Goal: Task Accomplishment & Management: Complete application form

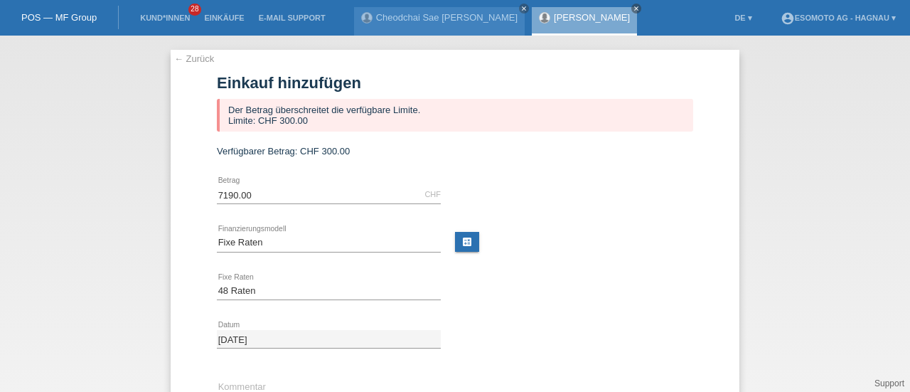
select select "69"
select select "141"
click at [184, 63] on link "← Zurück" at bounding box center [194, 58] width 40 height 11
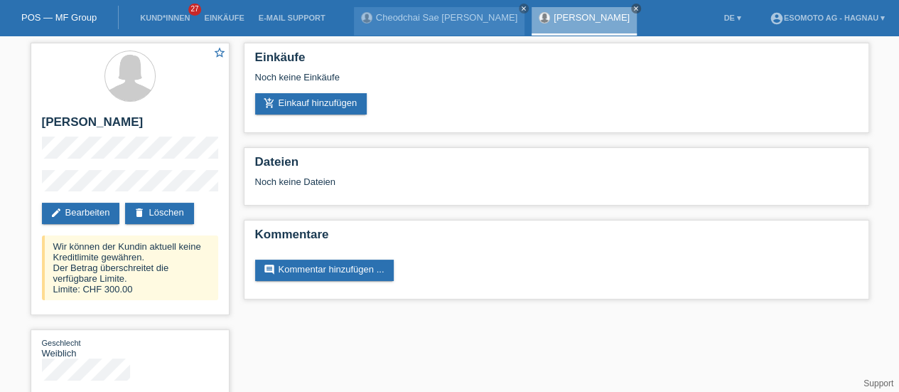
click at [633, 8] on icon "close" at bounding box center [636, 8] width 7 height 7
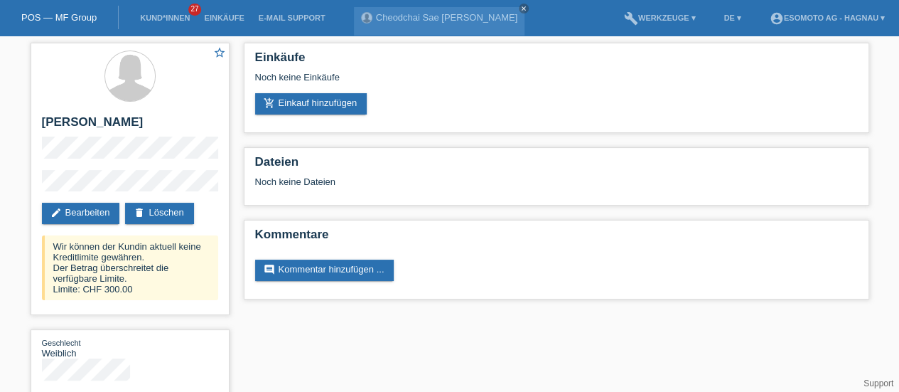
click at [520, 8] on icon "close" at bounding box center [523, 8] width 7 height 7
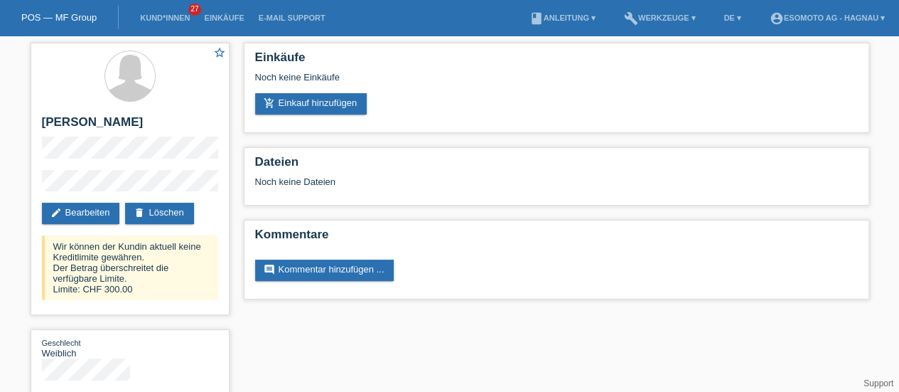
click at [51, 18] on link "POS — MF Group" at bounding box center [58, 17] width 75 height 11
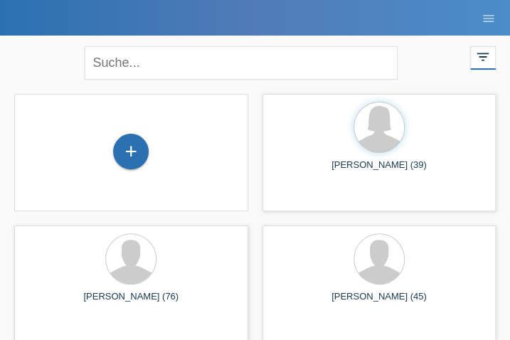
click at [128, 151] on div "+" at bounding box center [131, 152] width 36 height 36
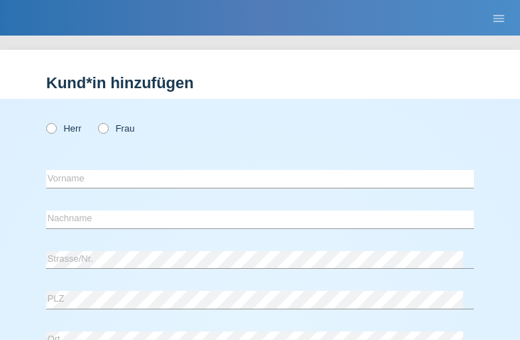
click at [44, 121] on icon at bounding box center [44, 121] width 0 height 0
click at [53, 132] on input "Herr" at bounding box center [50, 127] width 9 height 9
radio input "true"
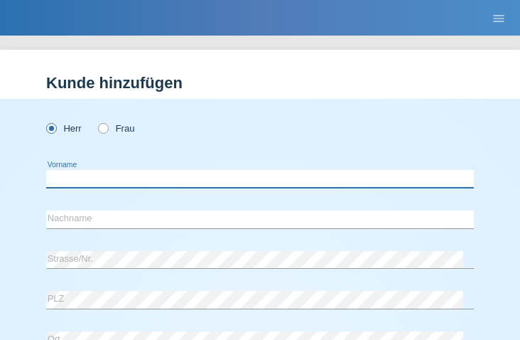
click at [142, 183] on input "text" at bounding box center [260, 179] width 428 height 18
paste input "[PERSON_NAME]"
type input "[PERSON_NAME]"
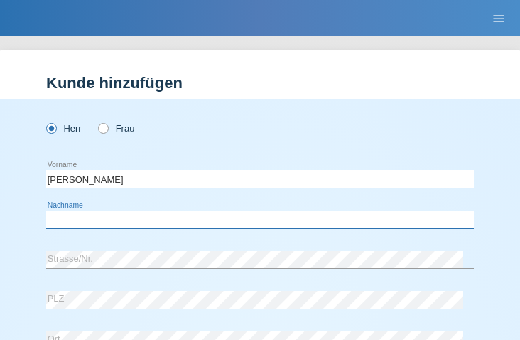
click at [209, 218] on input "text" at bounding box center [260, 219] width 428 height 18
paste input "Pluquet"
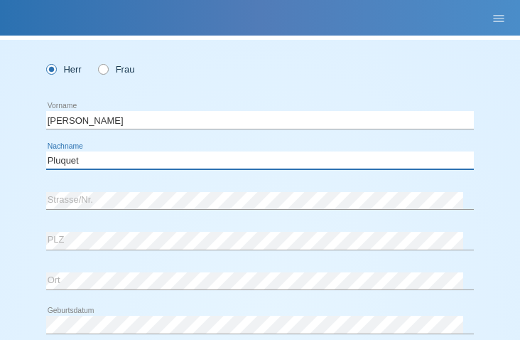
scroll to position [75, 0]
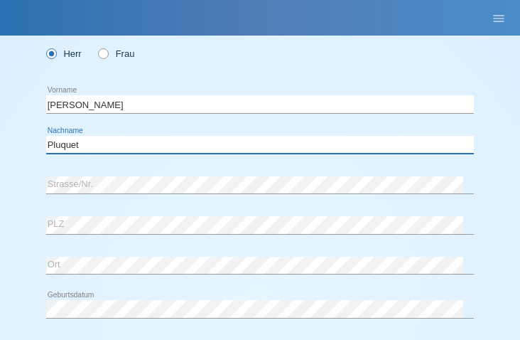
type input "Pluquet"
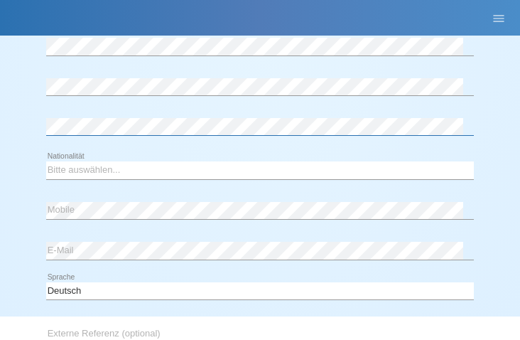
scroll to position [339, 0]
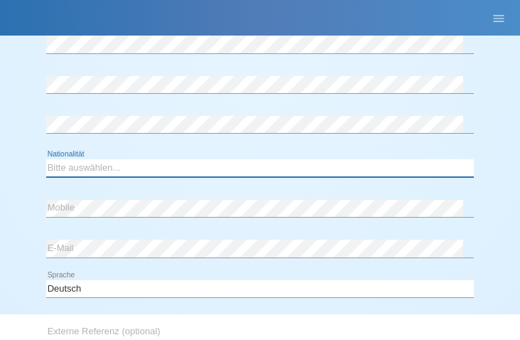
click at [92, 167] on select "Bitte auswählen... Schweiz Deutschland Liechtenstein Österreich ------------ Af…" at bounding box center [260, 167] width 428 height 17
select select "DE"
click at [46, 159] on select "Bitte auswählen... Schweiz Deutschland Liechtenstein Österreich ------------ Af…" at bounding box center [260, 167] width 428 height 17
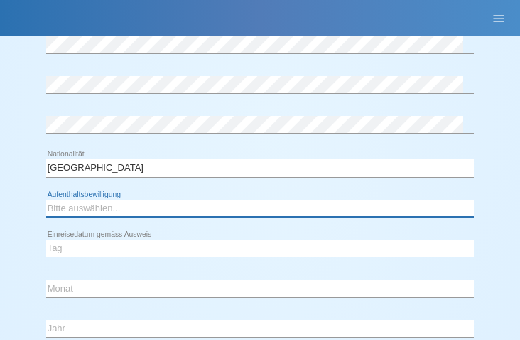
click at [83, 210] on select "Bitte auswählen... C B B - Flüchtlingsstatus Andere" at bounding box center [260, 208] width 428 height 17
select select "C"
click at [46, 200] on select "Bitte auswählen... C B B - Flüchtlingsstatus Andere" at bounding box center [260, 208] width 428 height 17
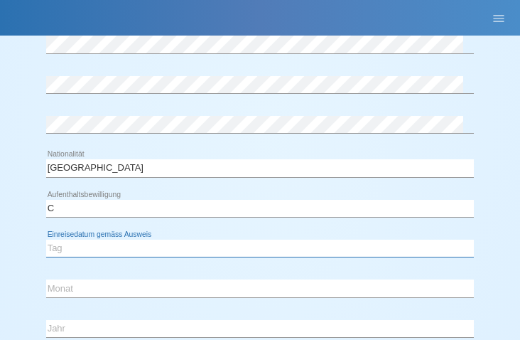
click at [71, 247] on select "Tag 01 02 03 04 05 06 07 08 09 10 11" at bounding box center [260, 248] width 428 height 17
select select "01"
click at [46, 240] on select "Tag 01 02 03 04 05 06 07 08 09 10 11" at bounding box center [260, 248] width 428 height 17
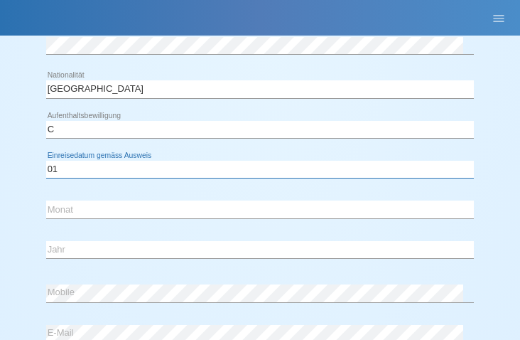
scroll to position [419, 0]
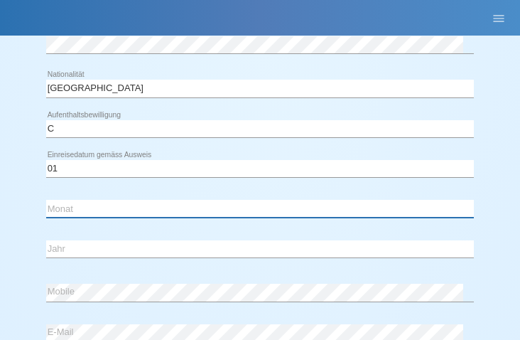
click at [65, 205] on select "Monat 01 02 03 04 05 06 07 08 09 10 11" at bounding box center [260, 208] width 428 height 17
select select "04"
click at [46, 200] on select "Monat 01 02 03 04 05 06 07 08 09 10 11" at bounding box center [260, 208] width 428 height 17
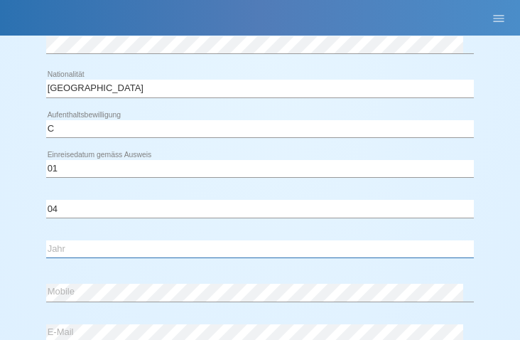
click at [67, 245] on select "Jahr 2025 2024 2023 2022 2021 2020 2019 2018 2017 2016 2015 2014 2013 2012 2011…" at bounding box center [260, 248] width 428 height 17
select select "2009"
click at [46, 240] on select "Jahr 2025 2024 2023 2022 2021 2020 2019 2018 2017 2016 2015 2014 2013 2012 2011…" at bounding box center [260, 248] width 428 height 17
click at [164, 271] on div "Bitte auswählen... C B B - Flüchtlingsstatus Andere error Aufenthaltsbewilligun…" at bounding box center [260, 193] width 428 height 164
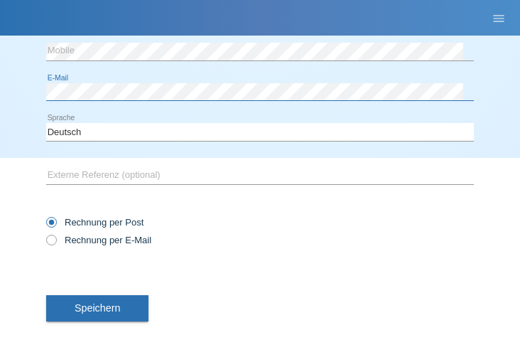
scroll to position [663, 0]
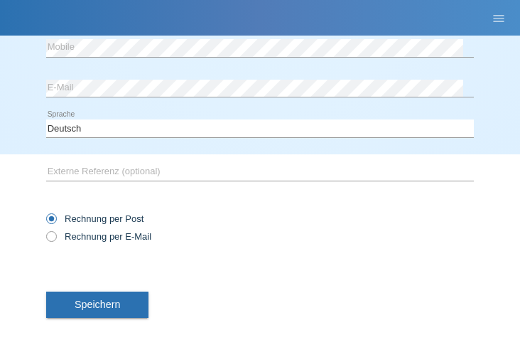
click at [94, 301] on span "Speichern" at bounding box center [98, 304] width 46 height 11
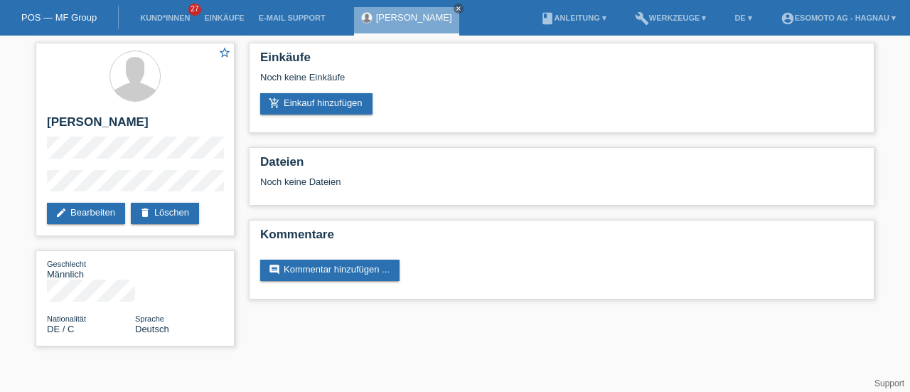
click at [306, 109] on link "add_shopping_cart Einkauf hinzufügen" at bounding box center [316, 103] width 112 height 21
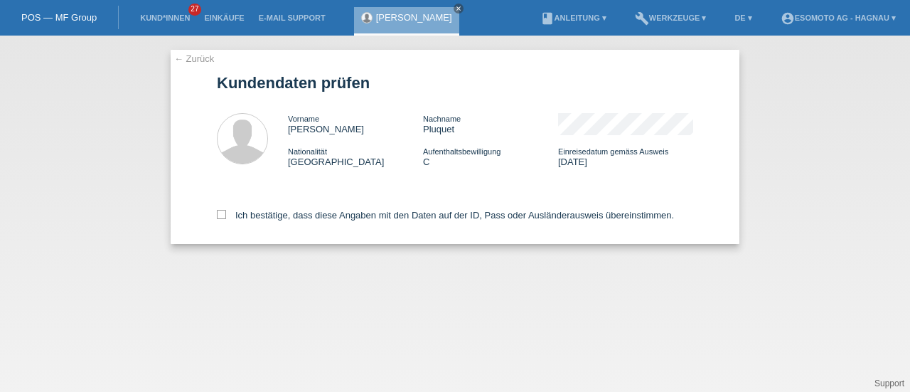
click at [219, 218] on icon at bounding box center [221, 214] width 9 height 9
click at [219, 218] on input "Ich bestätige, dass diese Angaben mit den Daten auf der ID, Pass oder Ausländer…" at bounding box center [221, 214] width 9 height 9
checkbox input "true"
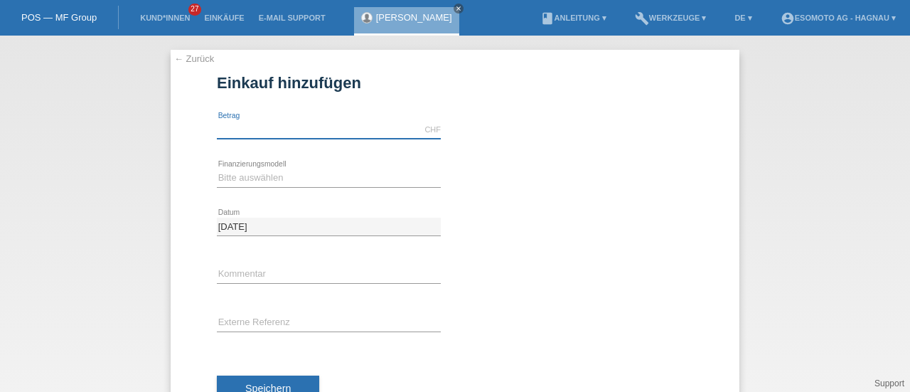
click at [252, 132] on input "text" at bounding box center [329, 130] width 224 height 18
type input "7600.00"
click at [267, 170] on select "Bitte auswählen Fixe Raten Kauf auf Rechnung mit Teilzahlungsoption" at bounding box center [329, 177] width 224 height 17
select select "69"
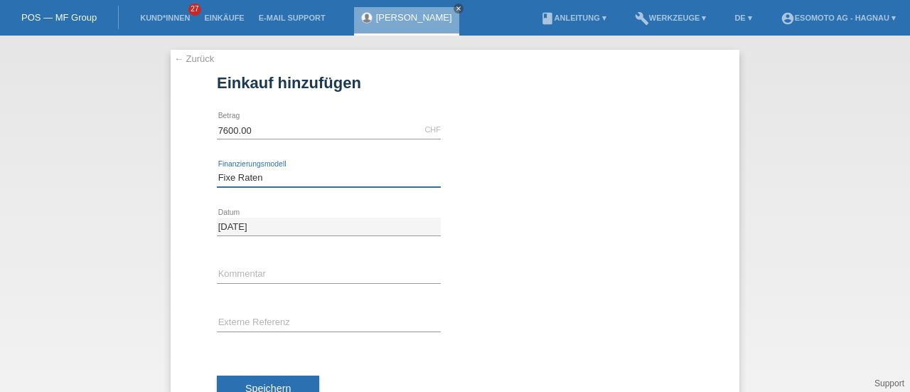
click at [217, 169] on select "Bitte auswählen Fixe Raten Kauf auf Rechnung mit Teilzahlungsoption" at bounding box center [329, 177] width 224 height 17
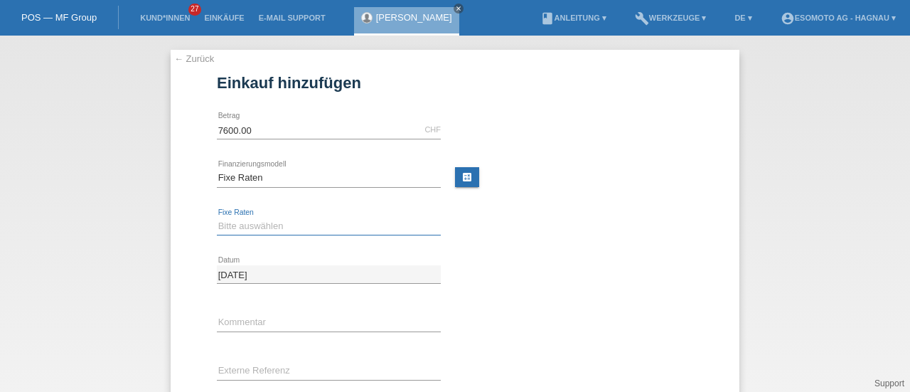
click at [252, 228] on select "Bitte auswählen 12 Raten 24 Raten 36 Raten 48 Raten" at bounding box center [329, 226] width 224 height 17
select select "140"
click at [217, 218] on select "Bitte auswählen 12 Raten 24 Raten 36 Raten 48 Raten" at bounding box center [329, 226] width 224 height 17
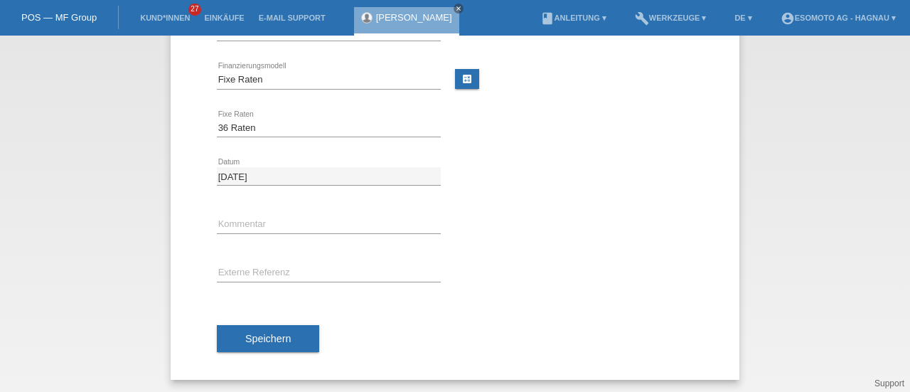
click at [252, 337] on span "Speichern" at bounding box center [268, 338] width 46 height 11
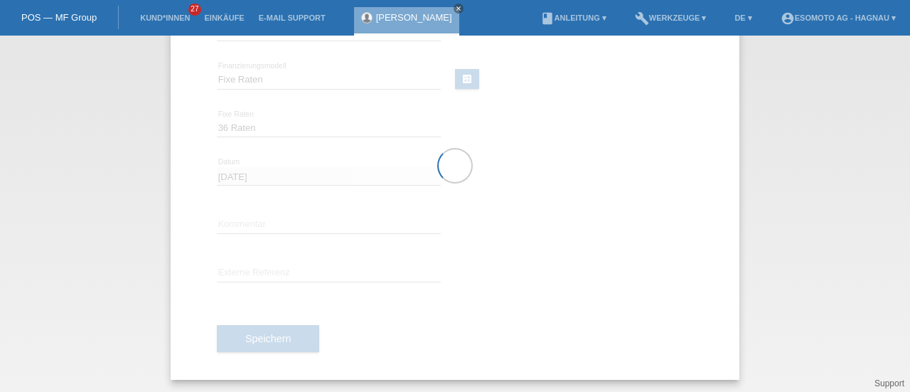
scroll to position [0, 0]
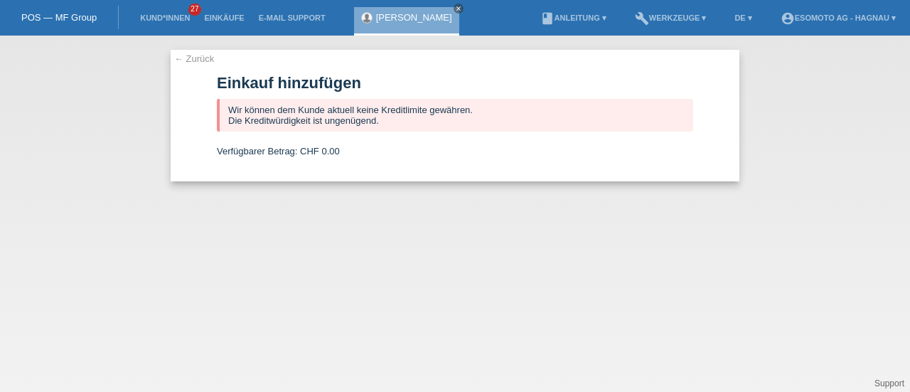
click at [196, 59] on link "← Zurück" at bounding box center [194, 58] width 40 height 11
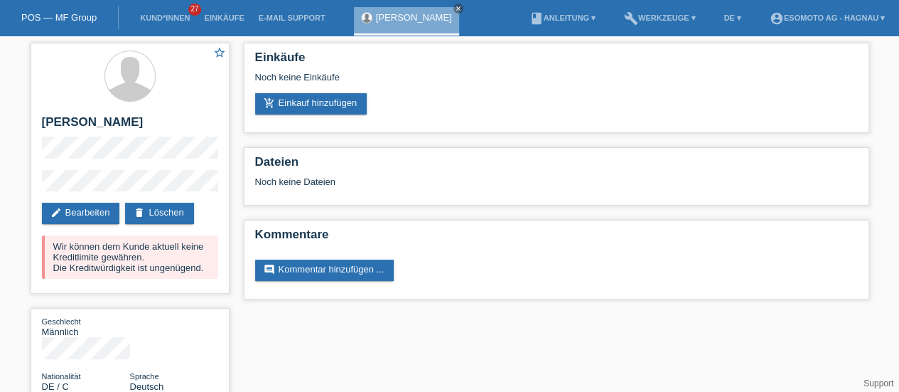
click at [455, 9] on icon "close" at bounding box center [458, 8] width 7 height 7
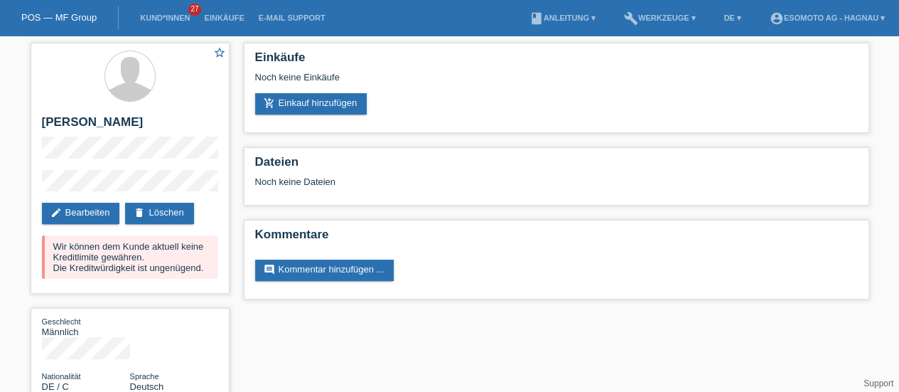
click at [61, 18] on link "POS — MF Group" at bounding box center [58, 17] width 75 height 11
